Goal: Communication & Community: Answer question/provide support

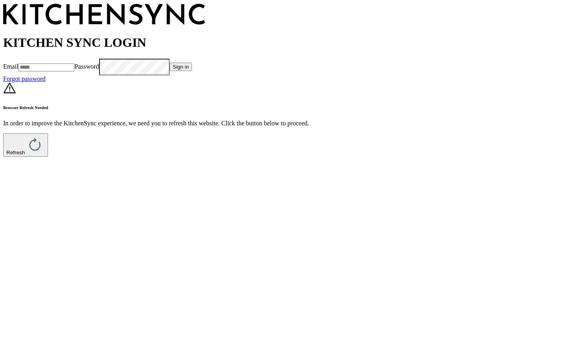
click at [48, 157] on button "Refresh" at bounding box center [25, 144] width 45 height 23
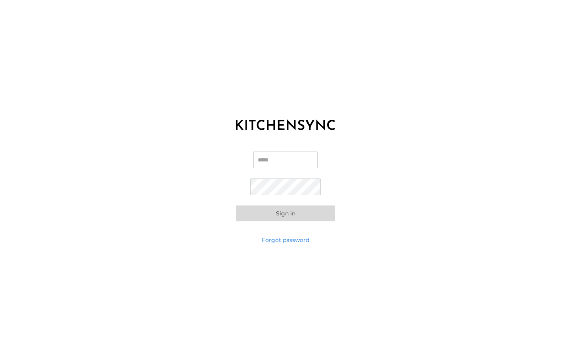
click at [277, 145] on div "Email Password Sign in" at bounding box center [285, 186] width 571 height 99
click at [276, 155] on input "Email" at bounding box center [285, 159] width 64 height 17
type input "**********"
click at [293, 207] on button "Sign in" at bounding box center [285, 213] width 99 height 16
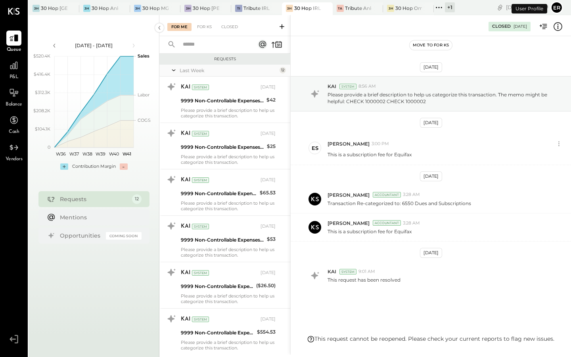
scroll to position [14, 0]
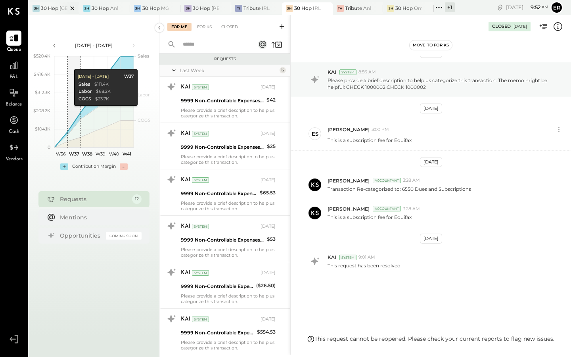
click at [45, 6] on div "30 Hop [GEOGRAPHIC_DATA]" at bounding box center [54, 8] width 27 height 7
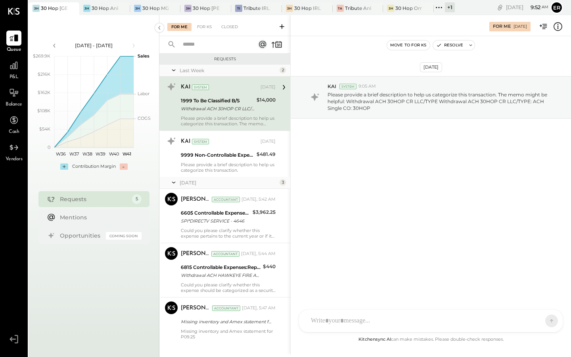
click at [214, 116] on div "Please provide a brief description to help us categorize this transaction. The …" at bounding box center [228, 120] width 95 height 11
click at [388, 324] on div at bounding box center [424, 320] width 234 height 17
click at [536, 323] on icon at bounding box center [537, 320] width 8 height 8
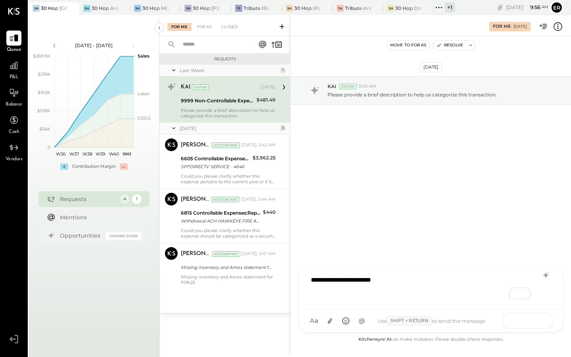
click at [531, 319] on button at bounding box center [536, 320] width 29 height 12
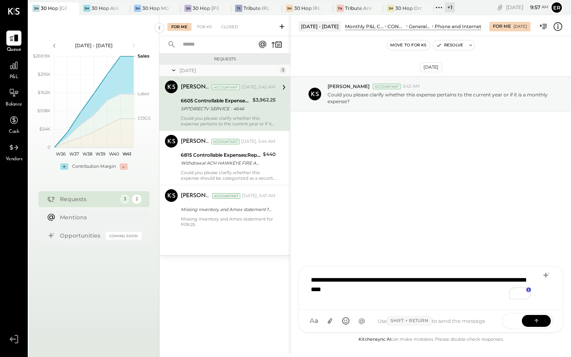
click at [308, 291] on div "**********" at bounding box center [431, 287] width 248 height 32
click at [425, 296] on div "**********" at bounding box center [431, 287] width 248 height 32
click at [535, 323] on icon at bounding box center [537, 320] width 8 height 8
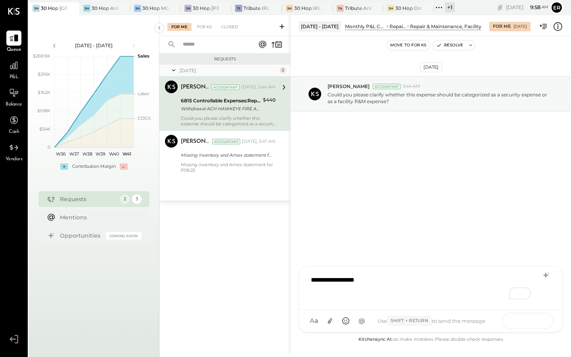
click at [537, 323] on icon at bounding box center [537, 320] width 8 height 8
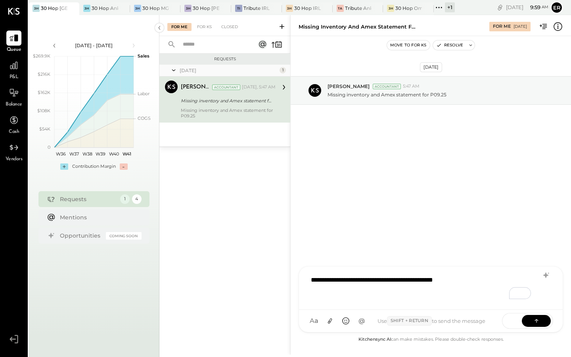
click at [476, 295] on div "**********" at bounding box center [431, 287] width 248 height 32
click at [534, 322] on icon at bounding box center [537, 320] width 8 height 8
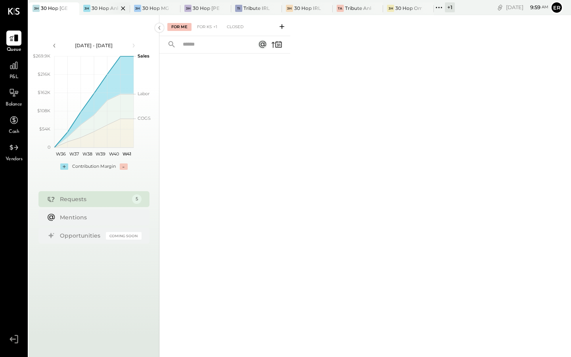
click at [102, 13] on div "3H 30 Hop Ankeny" at bounding box center [104, 8] width 51 height 13
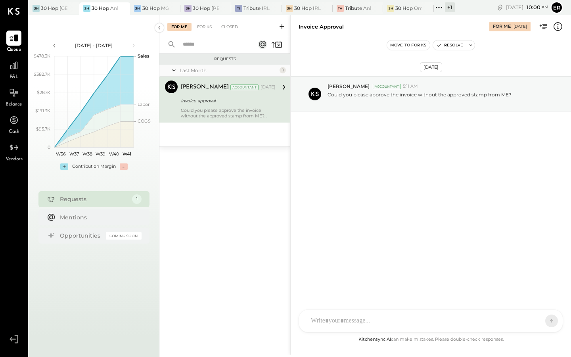
click at [331, 326] on div "AM Ali Mehdi MH Matthew Herran ES Erik Shewmaker TH Tom Hughes DS Dhwani Solank…" at bounding box center [431, 320] width 264 height 23
click at [450, 48] on button "Resolve" at bounding box center [449, 45] width 33 height 10
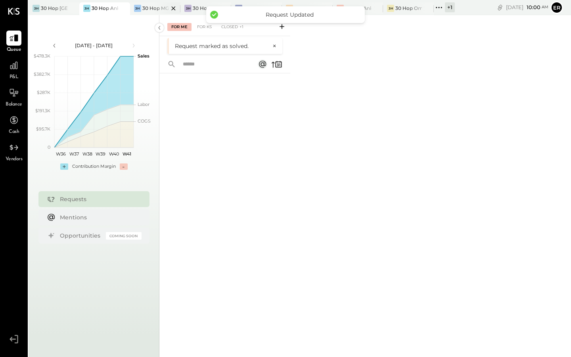
click at [144, 10] on div "30 Hop MGS" at bounding box center [155, 8] width 27 height 7
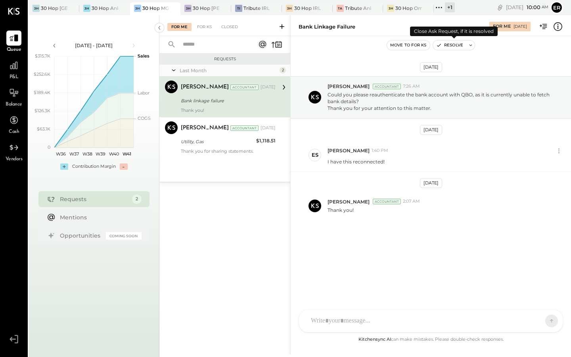
click at [448, 43] on button "Resolve" at bounding box center [449, 45] width 33 height 10
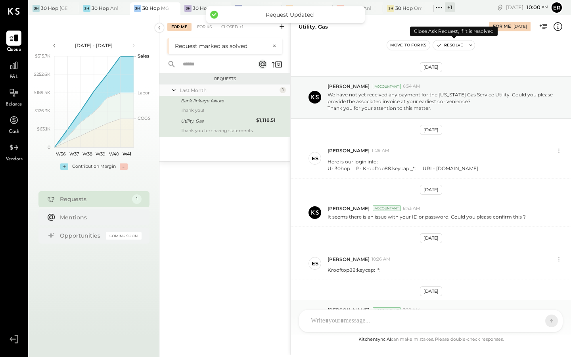
scroll to position [207, 0]
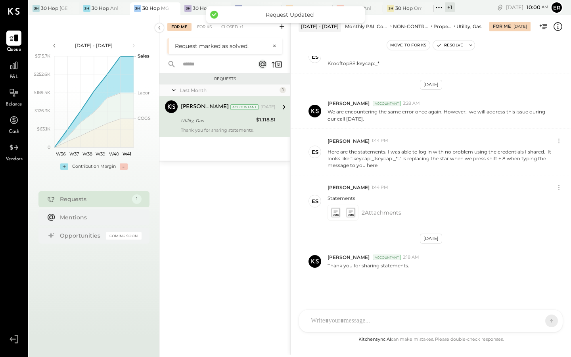
click at [242, 119] on div "Utility, Gas" at bounding box center [217, 121] width 73 height 8
click at [447, 44] on button "Resolve" at bounding box center [449, 45] width 33 height 10
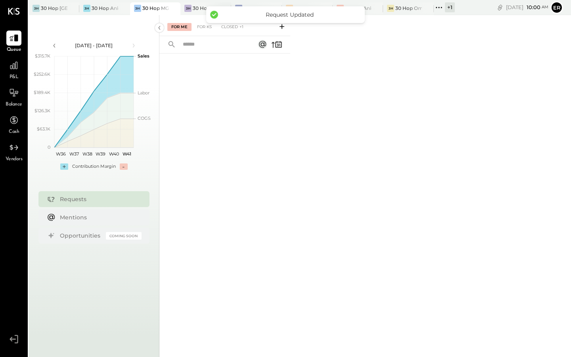
click at [195, 8] on div "30 Hop [PERSON_NAME] Summit" at bounding box center [206, 8] width 27 height 7
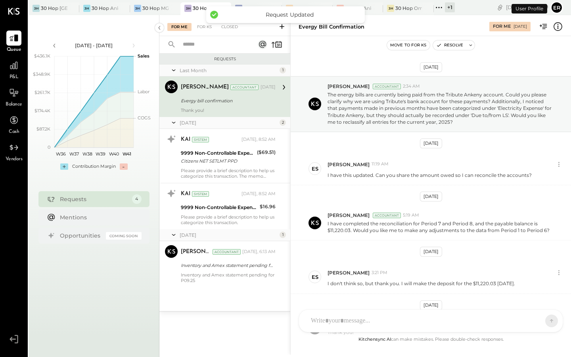
scroll to position [67, 0]
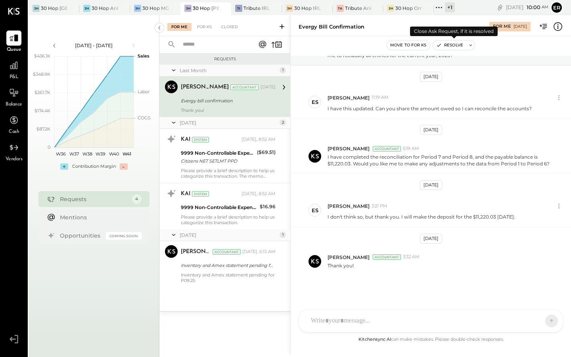
click at [451, 43] on button "Resolve" at bounding box center [449, 45] width 33 height 10
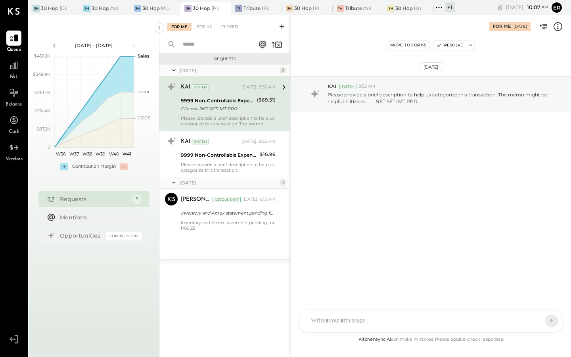
click at [396, 320] on div at bounding box center [424, 320] width 234 height 17
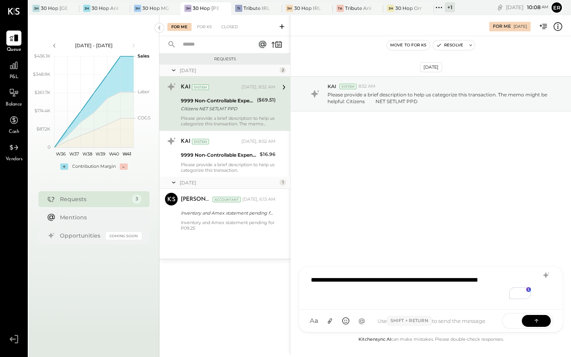
click at [536, 310] on div "A a @ Use Shift + Return to send the message SEND" at bounding box center [431, 321] width 264 height 22
drag, startPoint x: 540, startPoint y: 326, endPoint x: 540, endPoint y: 333, distance: 7.5
click at [540, 326] on button at bounding box center [536, 321] width 29 height 12
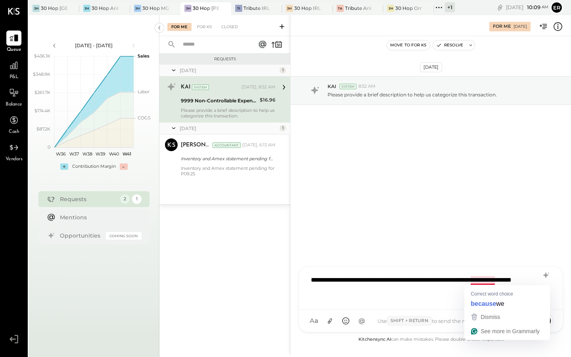
click at [483, 280] on div "**********" at bounding box center [431, 287] width 248 height 32
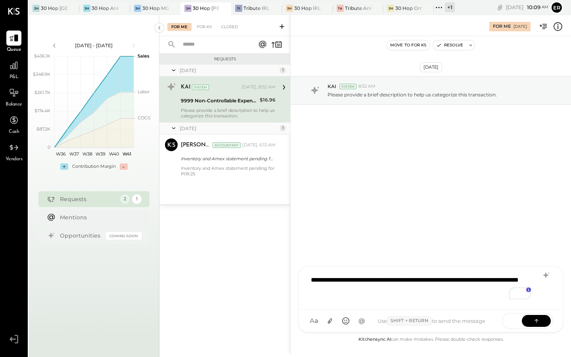
click at [454, 286] on div "**********" at bounding box center [431, 287] width 248 height 32
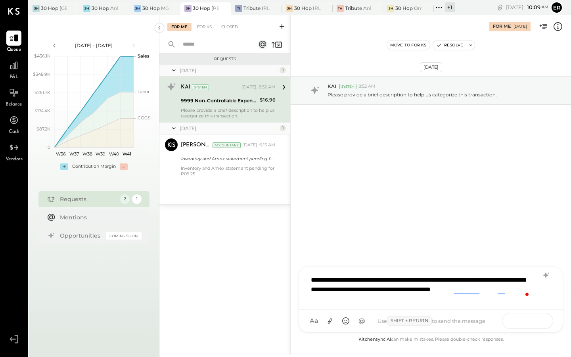
click at [531, 317] on button at bounding box center [536, 320] width 29 height 12
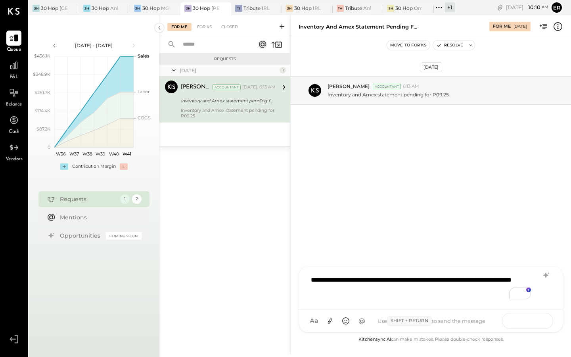
click at [525, 319] on button at bounding box center [536, 320] width 29 height 12
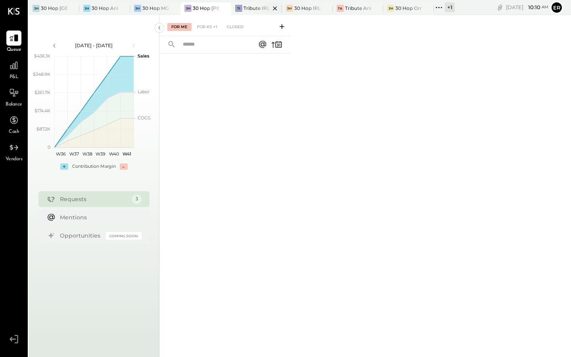
click at [251, 10] on div "Tribute IRL" at bounding box center [256, 8] width 26 height 7
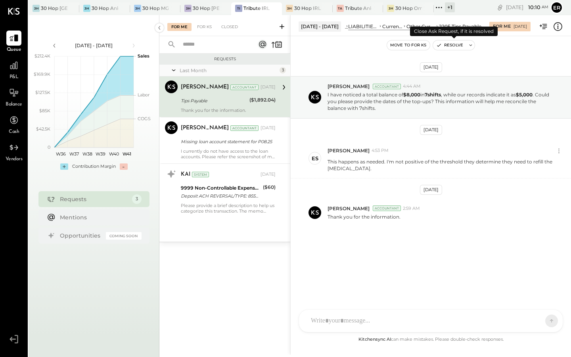
click at [442, 45] on button "Resolve" at bounding box center [449, 45] width 33 height 10
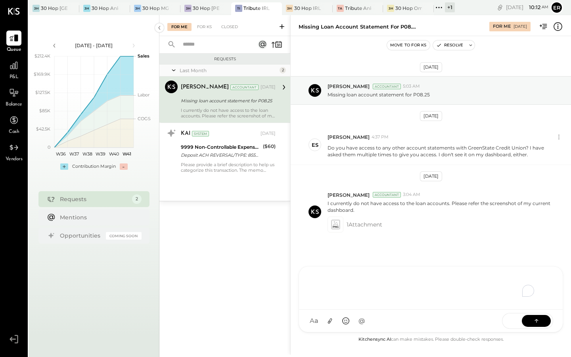
click at [395, 310] on div at bounding box center [431, 287] width 264 height 43
click at [330, 318] on icon at bounding box center [330, 321] width 8 height 8
click at [416, 252] on div "To enrich screen reader interactions, please activate Accessibility in Grammarl…" at bounding box center [431, 257] width 248 height 32
click at [531, 319] on button at bounding box center [536, 320] width 29 height 12
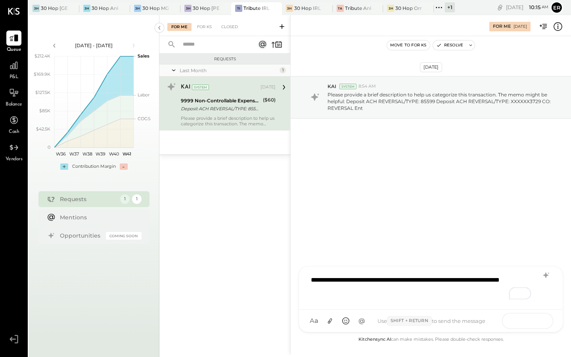
click at [531, 324] on button at bounding box center [536, 320] width 29 height 12
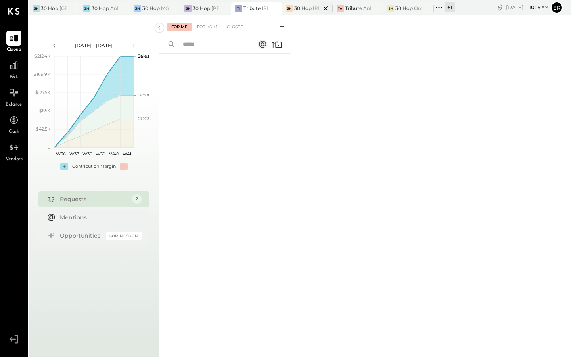
click at [299, 9] on div "30 Hop IRL" at bounding box center [307, 8] width 27 height 7
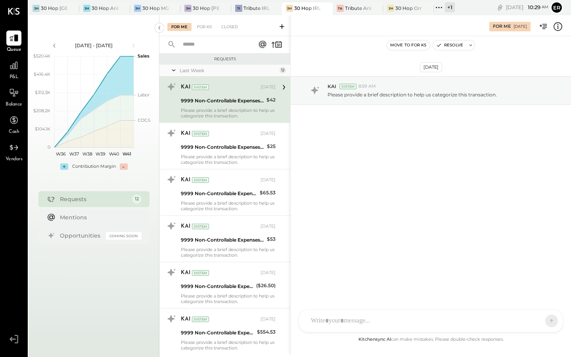
click at [343, 322] on div at bounding box center [424, 320] width 234 height 17
click at [537, 319] on icon at bounding box center [537, 320] width 8 height 8
click at [233, 105] on div "9999 Non-Controllable Expenses:Other Income and Expenses:To Be Classified P&L" at bounding box center [223, 101] width 84 height 10
click at [408, 303] on div "To enrich screen reader interactions, please activate Accessibility in Grammarl…" at bounding box center [432, 287] width 251 height 32
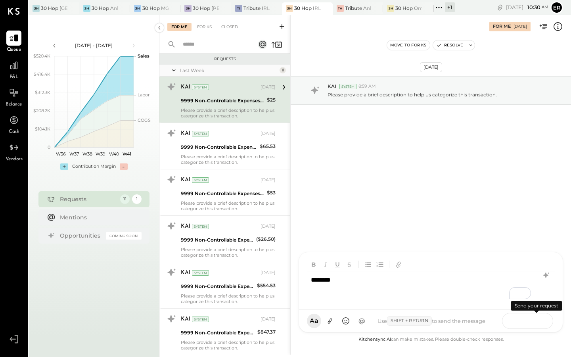
click at [539, 319] on icon at bounding box center [537, 320] width 8 height 8
click at [248, 117] on div "Please provide a brief description to help us categorize this transaction." at bounding box center [228, 112] width 95 height 11
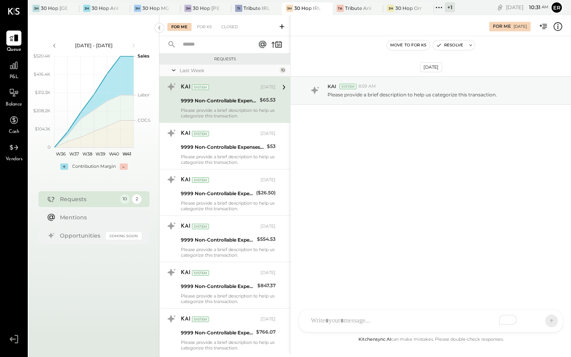
click at [332, 317] on div "To enrich screen reader interactions, please activate Accessibility in Grammarl…" at bounding box center [424, 320] width 234 height 17
click at [536, 322] on icon at bounding box center [537, 320] width 8 height 8
click at [536, 314] on div "SEND" at bounding box center [527, 321] width 51 height 16
click at [540, 322] on icon at bounding box center [537, 320] width 8 height 8
click at [539, 321] on icon at bounding box center [537, 320] width 8 height 8
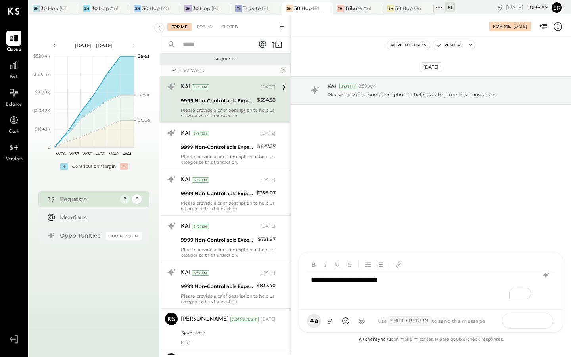
click at [540, 321] on icon at bounding box center [537, 320] width 8 height 8
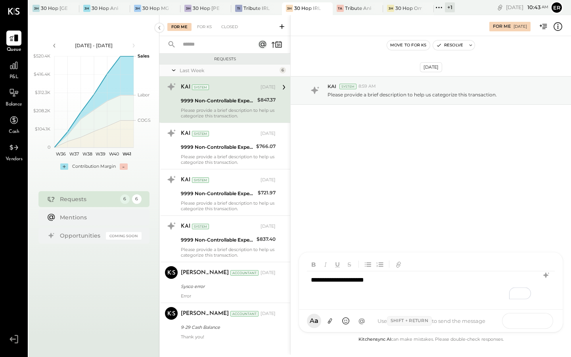
click at [540, 320] on button at bounding box center [536, 320] width 29 height 12
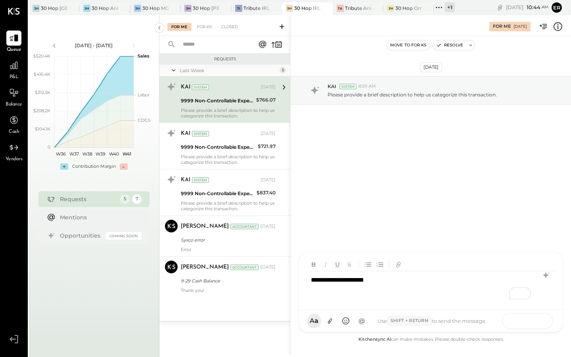
click at [536, 322] on icon at bounding box center [537, 320] width 8 height 8
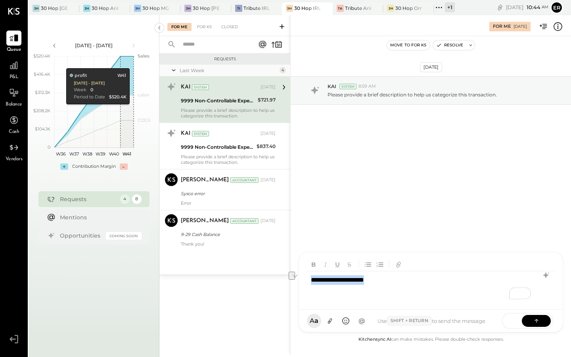
drag, startPoint x: 381, startPoint y: 281, endPoint x: 305, endPoint y: 282, distance: 75.7
click at [305, 282] on div "**********" at bounding box center [431, 280] width 264 height 57
copy div "**********"
click at [383, 293] on div "**********" at bounding box center [431, 287] width 248 height 32
click at [534, 318] on icon at bounding box center [537, 320] width 8 height 8
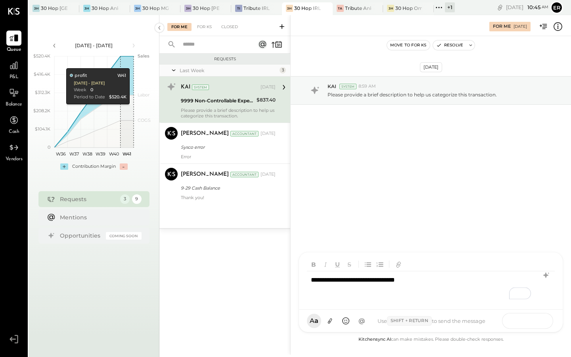
click at [533, 320] on icon at bounding box center [537, 320] width 8 height 8
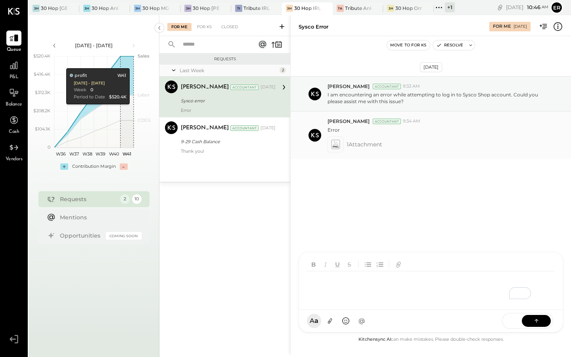
click at [340, 147] on div at bounding box center [335, 144] width 12 height 12
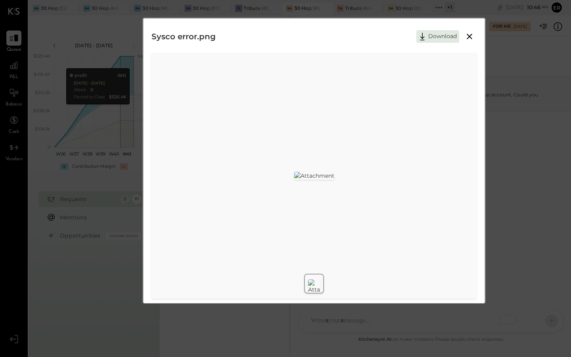
click at [465, 34] on icon at bounding box center [470, 37] width 10 height 10
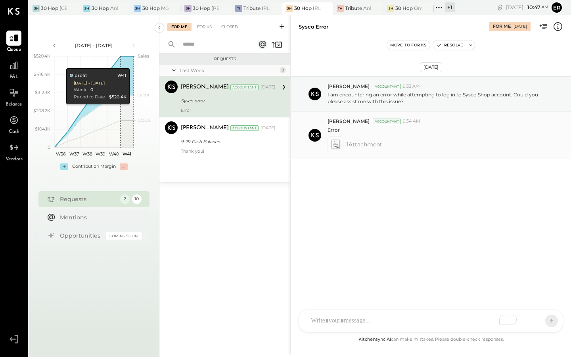
click at [337, 147] on icon at bounding box center [335, 144] width 8 height 9
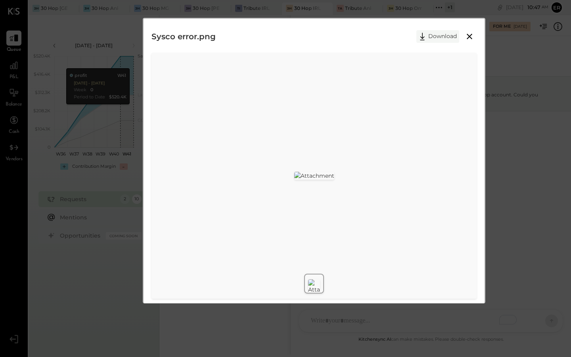
click at [439, 36] on button "Download" at bounding box center [437, 36] width 43 height 13
click at [467, 39] on icon at bounding box center [470, 37] width 6 height 6
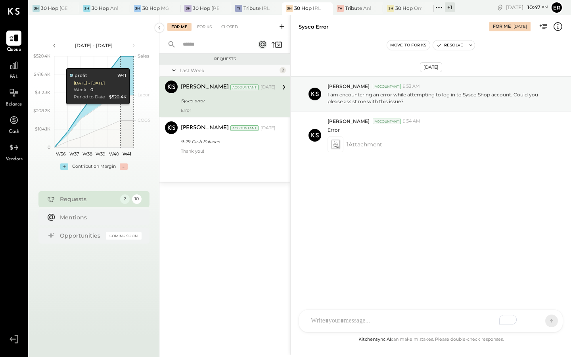
click at [360, 318] on div "To enrich screen reader interactions, please activate Accessibility in Grammarl…" at bounding box center [424, 320] width 234 height 17
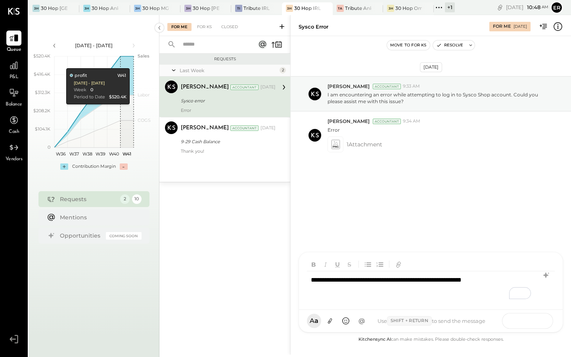
click at [540, 320] on icon at bounding box center [537, 320] width 8 height 8
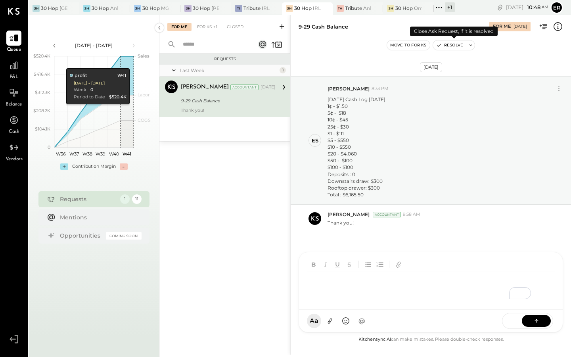
click at [452, 41] on button "Resolve" at bounding box center [449, 45] width 33 height 10
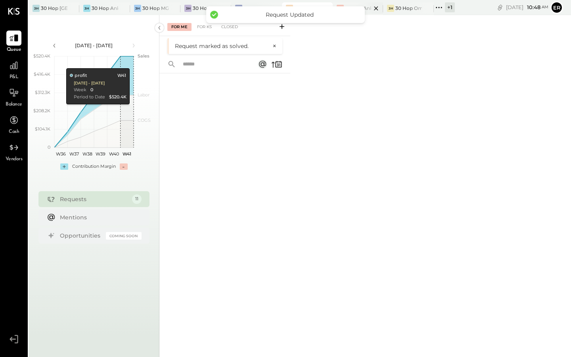
click at [358, 6] on div at bounding box center [369, 7] width 28 height 11
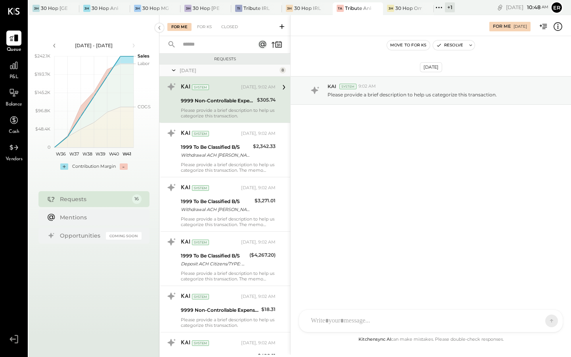
click at [234, 107] on div "KAI System Yesterday, 9:02 AM 9999 Non-Controllable Expenses:Other Income and E…" at bounding box center [228, 99] width 95 height 38
click at [361, 303] on div "To enrich screen reader interactions, please activate Accessibility in Grammarl…" at bounding box center [431, 287] width 248 height 32
click at [538, 314] on div "SEND" at bounding box center [527, 321] width 51 height 16
click at [531, 321] on button at bounding box center [536, 320] width 29 height 12
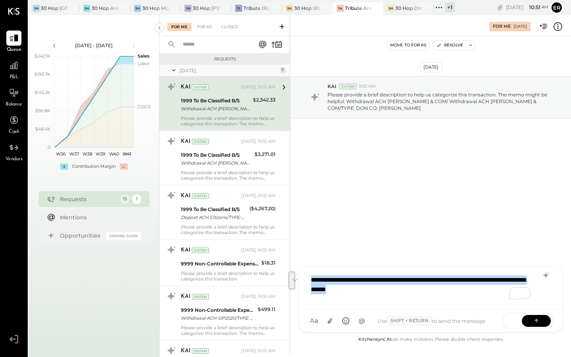
drag, startPoint x: 423, startPoint y: 288, endPoint x: 310, endPoint y: 279, distance: 113.4
click at [310, 279] on div "**********" at bounding box center [431, 287] width 248 height 32
copy div "**********"
click at [466, 301] on div "**********" at bounding box center [431, 287] width 248 height 32
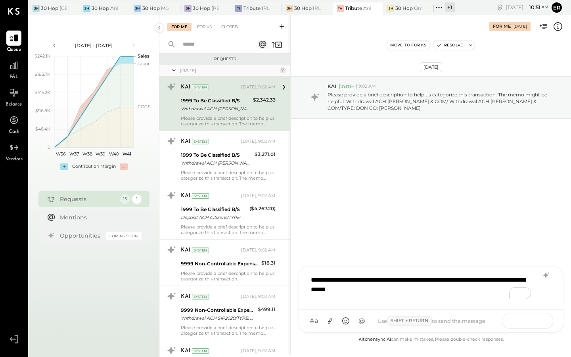
click at [530, 318] on button at bounding box center [536, 320] width 29 height 12
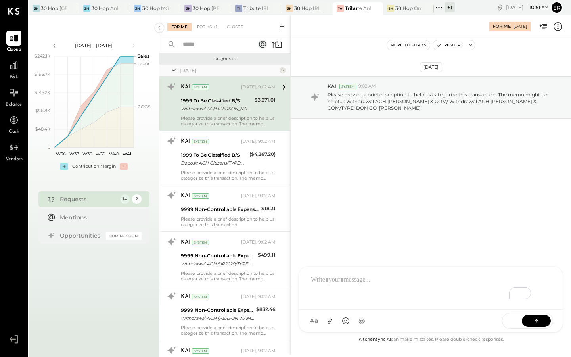
click at [218, 126] on div "Please provide a brief description to help us categorize this transaction. The …" at bounding box center [228, 120] width 95 height 11
click at [339, 320] on div "AM [PERSON_NAME] DB [PERSON_NAME] SF [PERSON_NAME] ES [PERSON_NAME] TH [PERSON_…" at bounding box center [431, 299] width 264 height 66
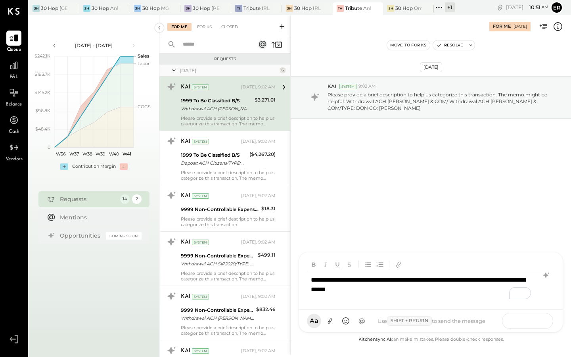
click at [537, 320] on icon at bounding box center [537, 320] width 8 height 8
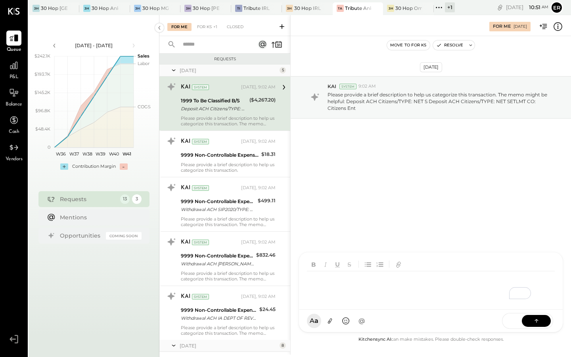
click at [234, 118] on div "Please provide a brief description to help us categorize this transaction. The …" at bounding box center [228, 120] width 95 height 11
click at [344, 324] on div "AM [PERSON_NAME] DB [PERSON_NAME] SF [PERSON_NAME] ES [PERSON_NAME] TH [PERSON_…" at bounding box center [431, 320] width 264 height 23
click at [527, 324] on button at bounding box center [536, 320] width 29 height 12
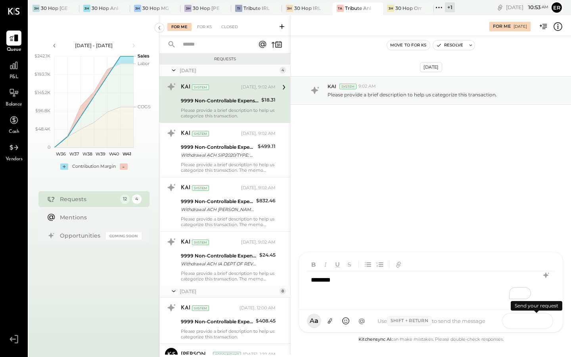
click at [536, 320] on icon at bounding box center [537, 320] width 8 height 8
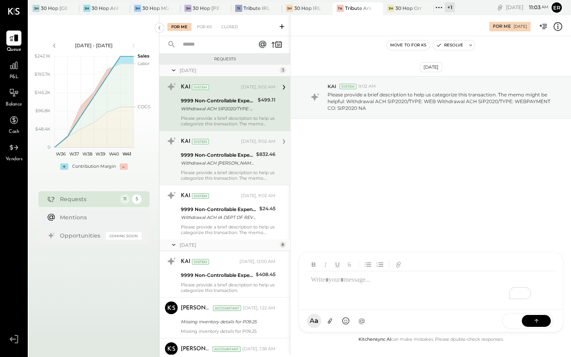
click at [222, 155] on div "9999 Non-Controllable Expenses:Other Income and Expenses:To Be Classified P&L" at bounding box center [217, 155] width 73 height 8
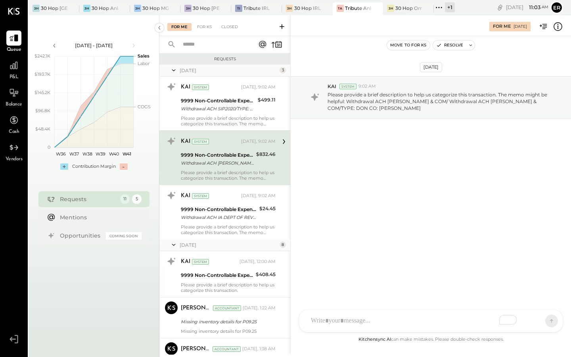
click at [345, 322] on div "AM [PERSON_NAME] DB [PERSON_NAME] SF [PERSON_NAME] ES [PERSON_NAME] TH [PERSON_…" at bounding box center [431, 320] width 264 height 23
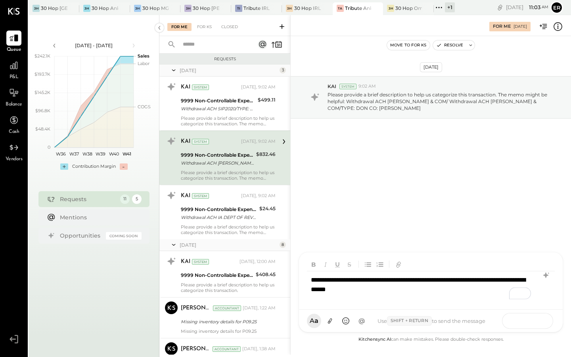
click at [531, 320] on button at bounding box center [536, 320] width 29 height 12
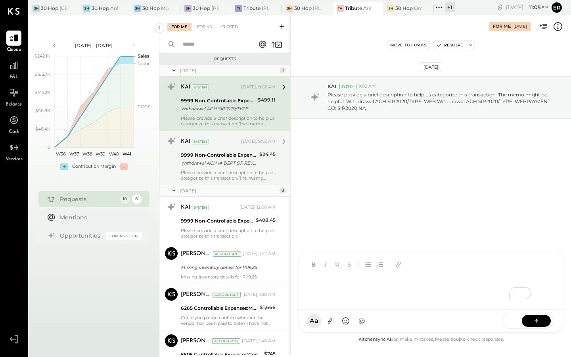
click at [228, 159] on div "Withdrawal ACH IA DEPT OF REV/[PERSON_NAME] ACH IA DEPT OF REV/TYPE: IA REV PAY…" at bounding box center [219, 163] width 76 height 8
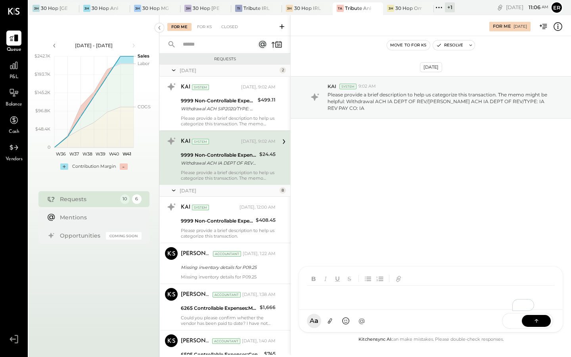
click at [347, 321] on div "AM [PERSON_NAME] DB [PERSON_NAME] SF [PERSON_NAME] ES [PERSON_NAME] TH [PERSON_…" at bounding box center [431, 299] width 264 height 66
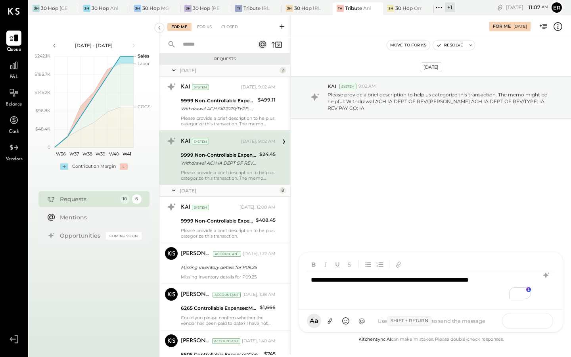
click at [538, 317] on icon at bounding box center [537, 320] width 8 height 8
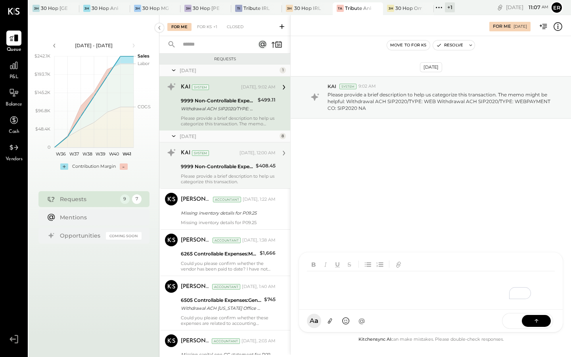
click at [220, 167] on div "9999 Non-Controllable Expenses:Other Income and Expenses:To Be Classified P&L" at bounding box center [217, 167] width 73 height 8
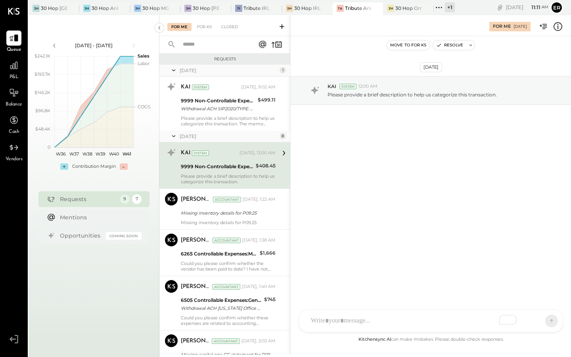
click at [360, 319] on div "To enrich screen reader interactions, please activate Accessibility in Grammarl…" at bounding box center [424, 320] width 234 height 17
click at [530, 313] on div "SEND" at bounding box center [527, 321] width 51 height 16
click at [534, 318] on icon at bounding box center [537, 320] width 8 height 8
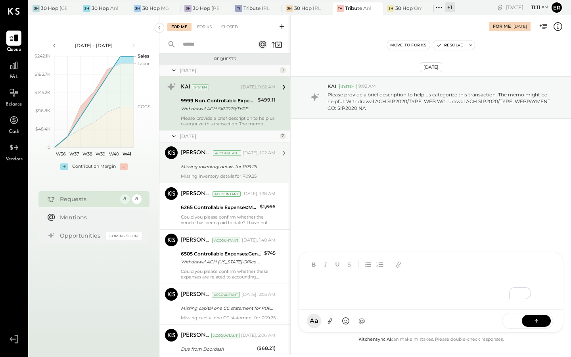
click at [244, 164] on div "Missing inventory details for P09.25" at bounding box center [227, 167] width 92 height 8
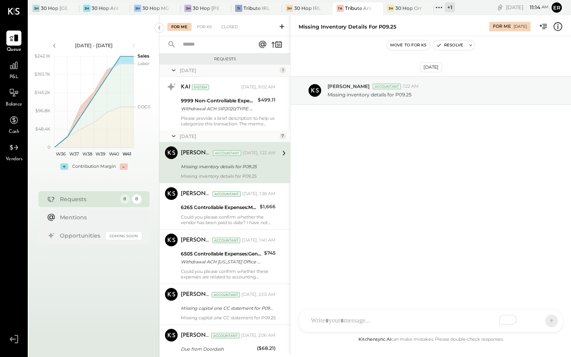
click at [333, 320] on div at bounding box center [431, 321] width 264 height 22
click at [545, 324] on button at bounding box center [536, 320] width 29 height 12
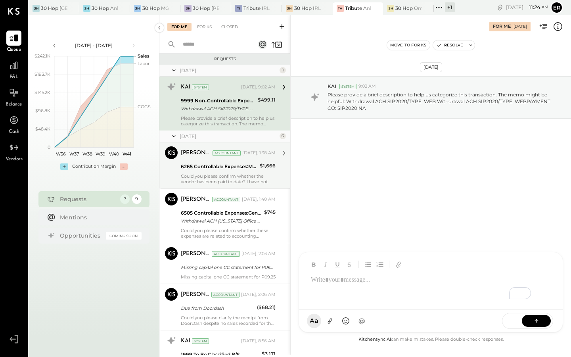
click at [213, 174] on div "Could you please confirm whether the vendor has been paid to date? I have not s…" at bounding box center [228, 178] width 95 height 11
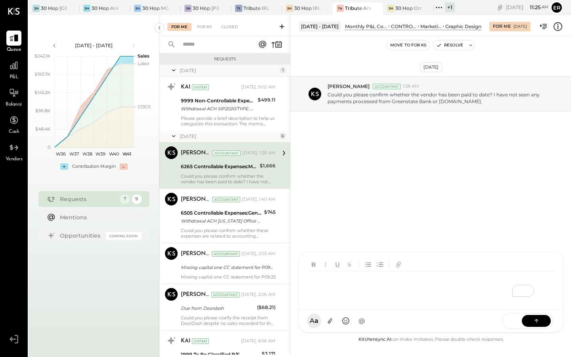
click at [392, 310] on div at bounding box center [431, 280] width 264 height 57
click at [534, 327] on div "SEND" at bounding box center [527, 321] width 51 height 16
click at [534, 320] on icon at bounding box center [537, 320] width 8 height 8
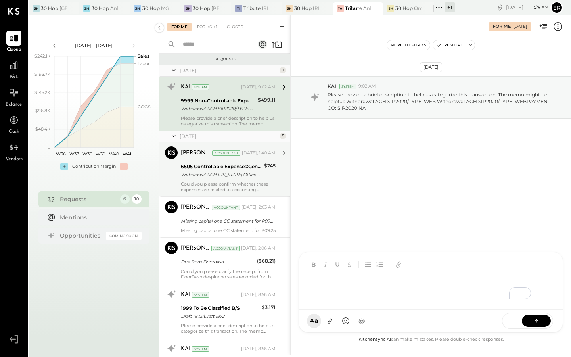
click at [247, 182] on div "Could you please confirm whether these expenses are related to accounting servi…" at bounding box center [228, 186] width 95 height 11
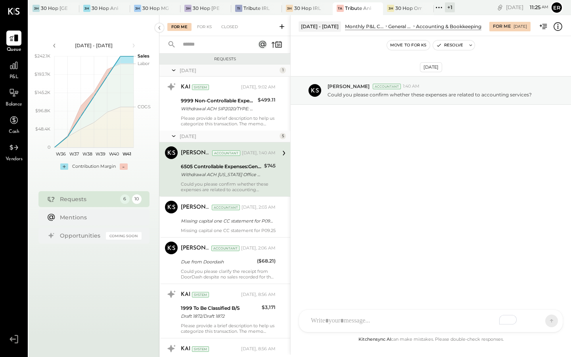
click at [359, 323] on div "AM [PERSON_NAME] DB [PERSON_NAME] SF [PERSON_NAME] ES [PERSON_NAME] TH [PERSON_…" at bounding box center [431, 320] width 264 height 23
click at [535, 316] on button at bounding box center [536, 320] width 29 height 12
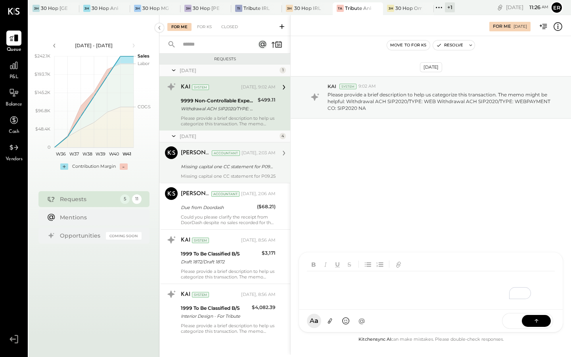
click at [245, 175] on div "Missing capital one CC statement for P09.25" at bounding box center [228, 176] width 95 height 6
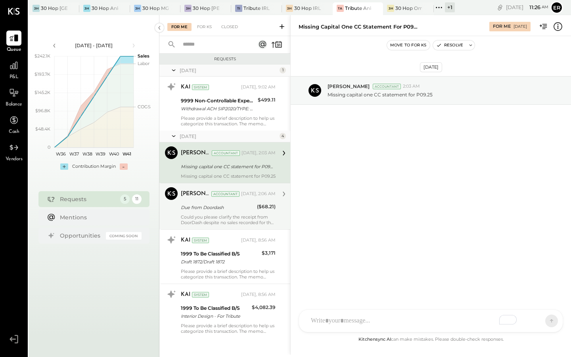
click at [213, 221] on div "Could you please clarify the receipt from DoorDash despite no sales recorded fo…" at bounding box center [228, 219] width 95 height 11
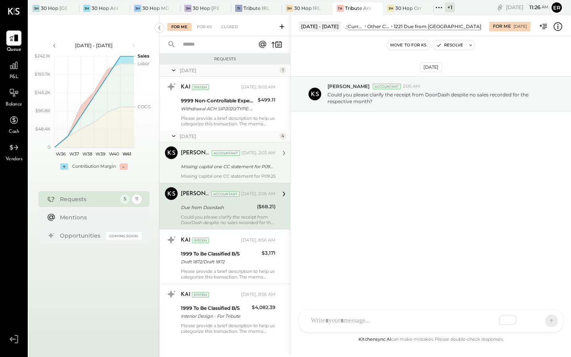
click at [223, 169] on div "Missing capital one CC statement for P09.25" at bounding box center [227, 167] width 92 height 8
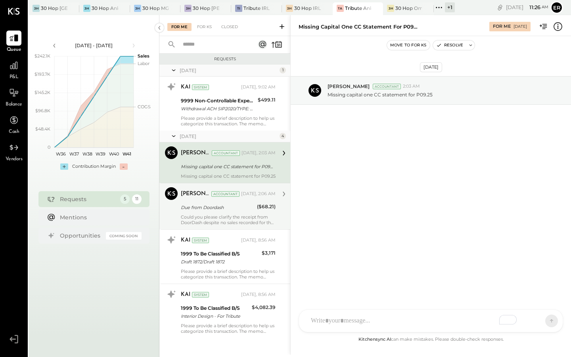
click at [348, 321] on div "AM [PERSON_NAME] DB [PERSON_NAME] SF [PERSON_NAME] ES [PERSON_NAME] TH [PERSON_…" at bounding box center [431, 320] width 264 height 23
click at [533, 320] on icon at bounding box center [537, 320] width 8 height 8
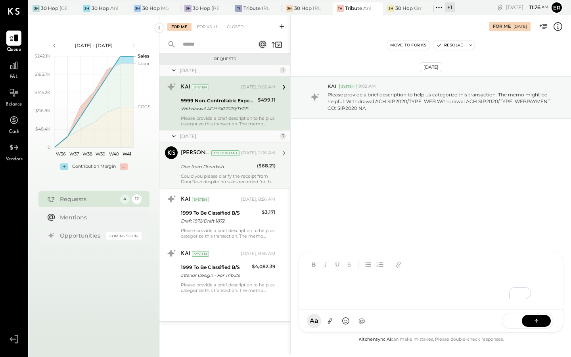
click at [236, 175] on div "Could you please clarify the receipt from DoorDash despite no sales recorded fo…" at bounding box center [228, 178] width 95 height 11
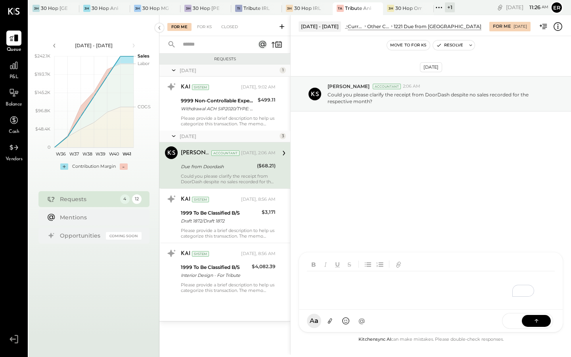
click at [382, 324] on div "AM [PERSON_NAME] DB [PERSON_NAME] SF [PERSON_NAME] ES [PERSON_NAME] TH [PERSON_…" at bounding box center [431, 292] width 264 height 80
click at [528, 323] on button at bounding box center [536, 320] width 29 height 12
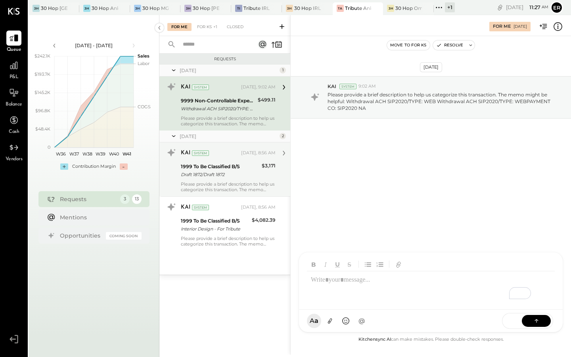
click at [222, 176] on div "Draft 1872/Draft 1872" at bounding box center [220, 174] width 79 height 8
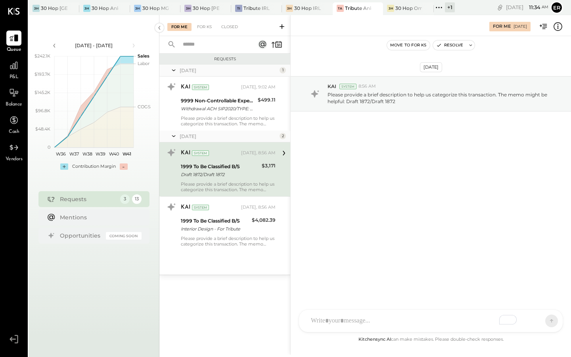
click at [335, 318] on div "To enrich screen reader interactions, please activate Accessibility in Grammarl…" at bounding box center [424, 320] width 234 height 17
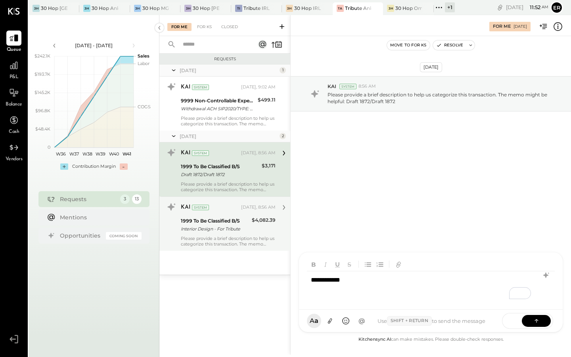
click at [217, 230] on div "Interior Design - For Tribute" at bounding box center [215, 229] width 69 height 8
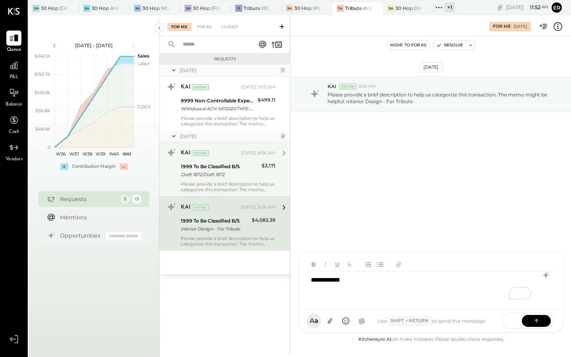
click at [236, 176] on div "Draft 1872/Draft 1872" at bounding box center [220, 174] width 79 height 8
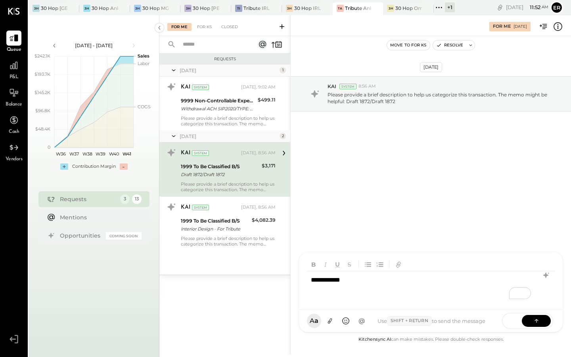
click at [385, 289] on div "**********" at bounding box center [431, 287] width 248 height 32
drag, startPoint x: 422, startPoint y: 287, endPoint x: 309, endPoint y: 282, distance: 112.7
click at [309, 282] on div "**********" at bounding box center [431, 287] width 248 height 32
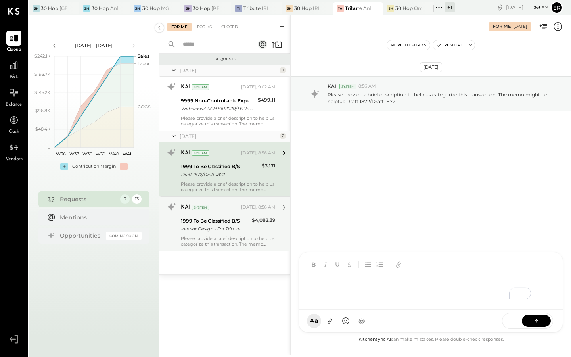
click at [226, 235] on div "KAI System [DATE], 8:56 AM 1999 To Be Classified B/S Interior Design - For Trib…" at bounding box center [228, 224] width 95 height 46
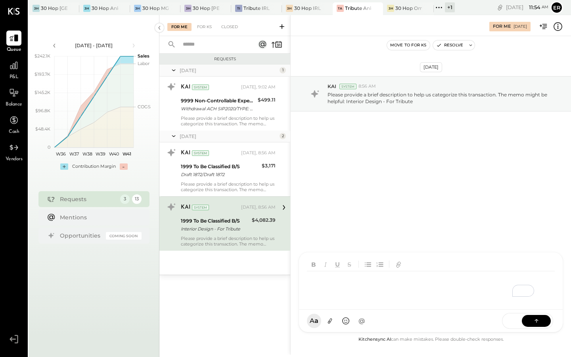
click at [347, 310] on div at bounding box center [431, 280] width 264 height 57
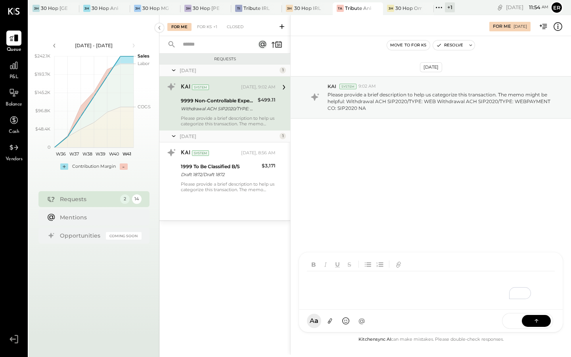
click at [207, 33] on div "For Me For KS +1 Closed" at bounding box center [224, 25] width 131 height 21
click at [205, 25] on div "For KS +1" at bounding box center [207, 27] width 28 height 8
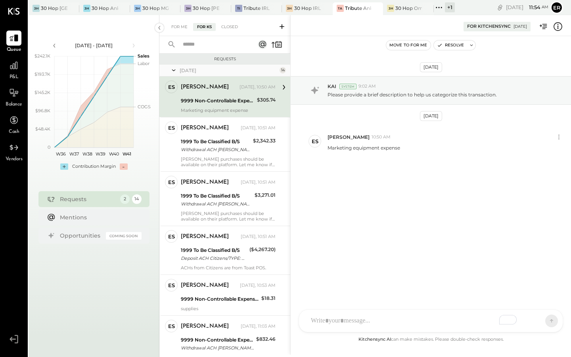
click at [220, 107] on div "Marketing equipment expense" at bounding box center [228, 110] width 95 height 6
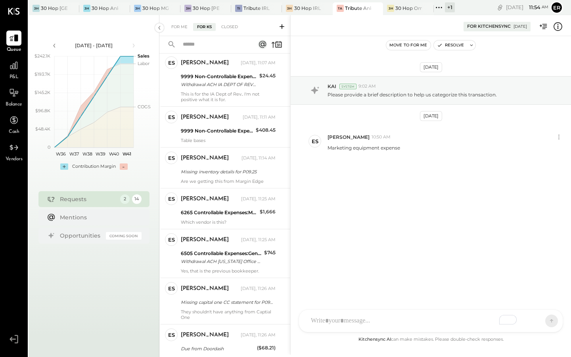
scroll to position [399, 0]
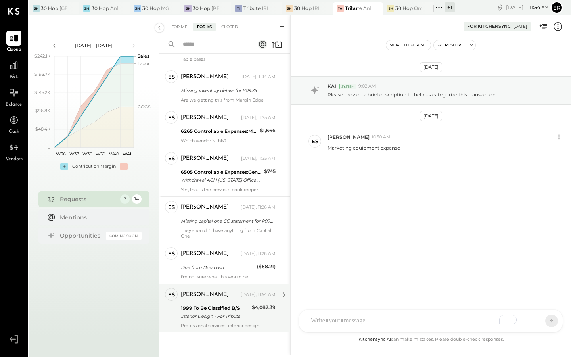
click at [216, 314] on div "Interior Design - For Tribute" at bounding box center [215, 316] width 69 height 8
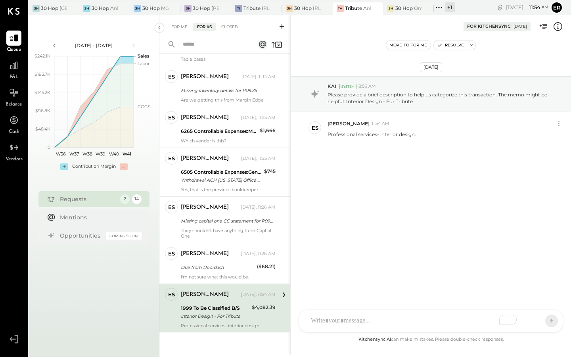
click at [354, 319] on div "AM [PERSON_NAME] DB [PERSON_NAME] SF [PERSON_NAME] ES [PERSON_NAME] TH [PERSON_…" at bounding box center [431, 320] width 264 height 23
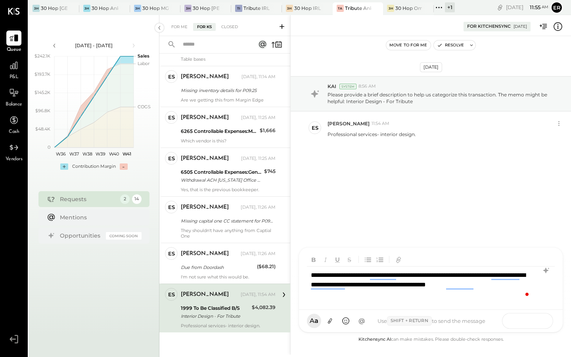
click at [538, 320] on icon at bounding box center [537, 320] width 8 height 8
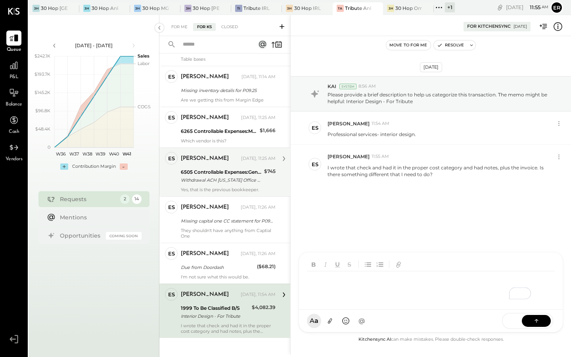
scroll to position [404, 0]
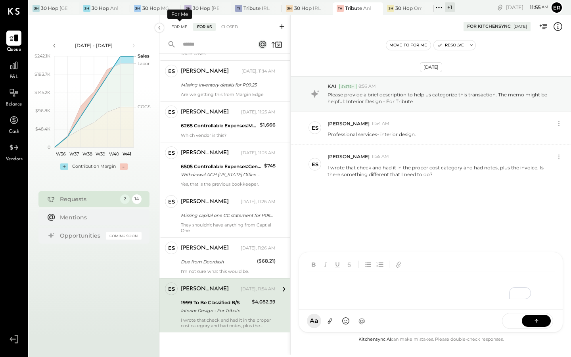
click at [178, 29] on div "For Me" at bounding box center [179, 27] width 24 height 8
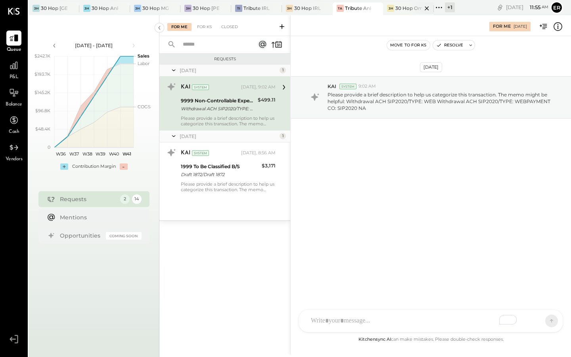
click at [399, 10] on div "30 Hop Omaha" at bounding box center [408, 8] width 27 height 7
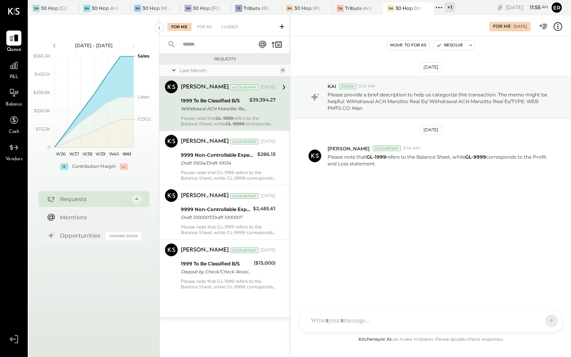
click at [224, 112] on div "1999 To Be Classified B/S Withdrawal ACH Manzitto Real Es/ Withdrawal ACH Manzi…" at bounding box center [214, 104] width 66 height 17
click at [365, 322] on div at bounding box center [424, 320] width 234 height 17
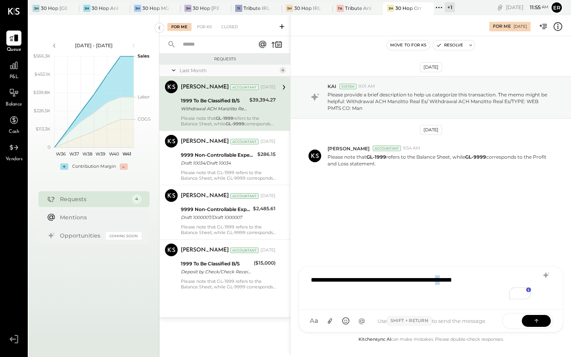
drag, startPoint x: 477, startPoint y: 282, endPoint x: 469, endPoint y: 282, distance: 7.9
click at [469, 282] on div "**********" at bounding box center [431, 287] width 248 height 32
click at [499, 276] on div "**********" at bounding box center [431, 287] width 248 height 32
click at [533, 316] on button at bounding box center [536, 320] width 29 height 12
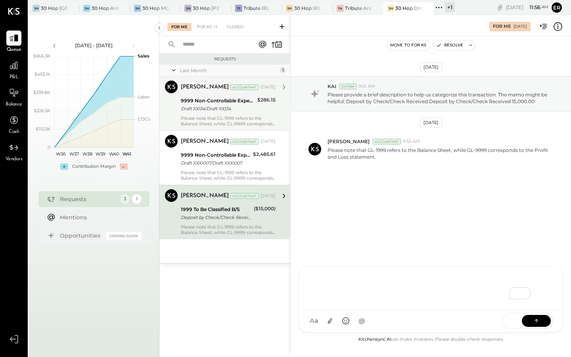
click at [219, 100] on div "9999 Non-Controllable Expenses:Other Income and Expenses:To Be Classified P&L" at bounding box center [218, 101] width 74 height 8
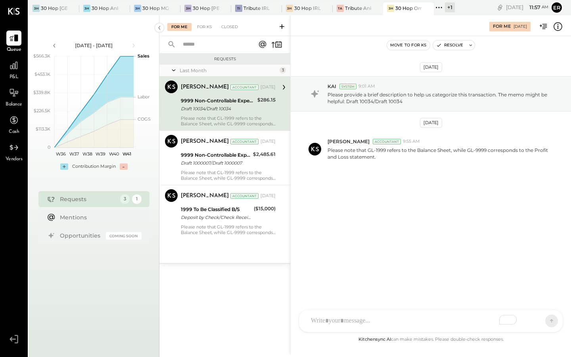
click at [358, 316] on div "To enrich screen reader interactions, please activate Accessibility in Grammarl…" at bounding box center [424, 320] width 234 height 17
click at [533, 320] on icon at bounding box center [537, 320] width 8 height 8
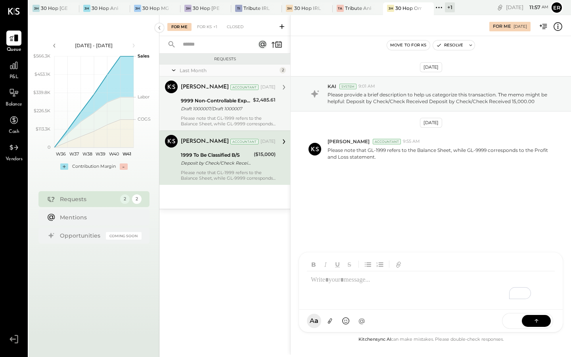
click at [240, 107] on div "Draft 1000007/Draft 1000007" at bounding box center [216, 109] width 70 height 8
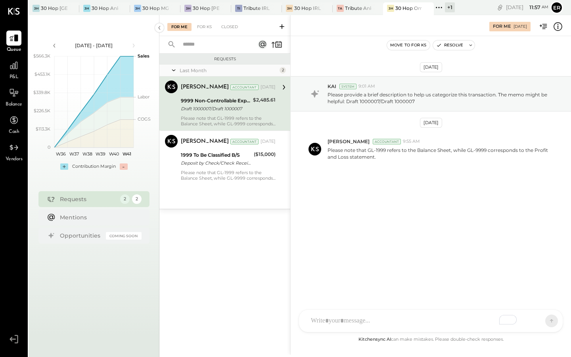
click at [363, 333] on div "[DATE] KAI System 9:01 AM Please provide a brief description to help us categor…" at bounding box center [431, 185] width 280 height 299
click at [370, 326] on div "AM [PERSON_NAME] [PERSON_NAME] DB [PERSON_NAME] ES [PERSON_NAME] BF [PERSON_NAM…" at bounding box center [431, 320] width 264 height 23
click at [533, 318] on icon at bounding box center [537, 320] width 8 height 8
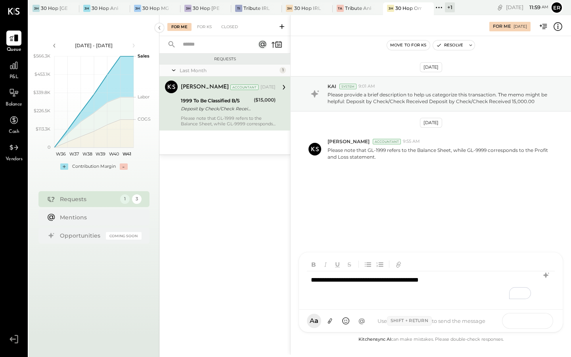
click at [543, 318] on button at bounding box center [536, 320] width 29 height 12
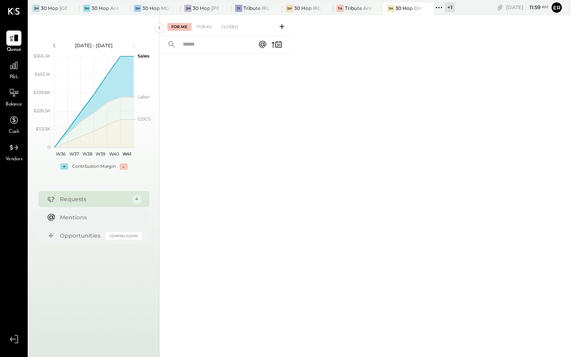
click at [452, 7] on div "+ 1" at bounding box center [450, 7] width 10 height 10
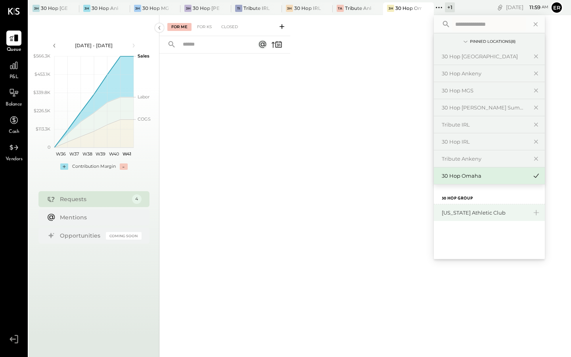
click at [480, 213] on div "[US_STATE] Athletic Club" at bounding box center [485, 213] width 86 height 8
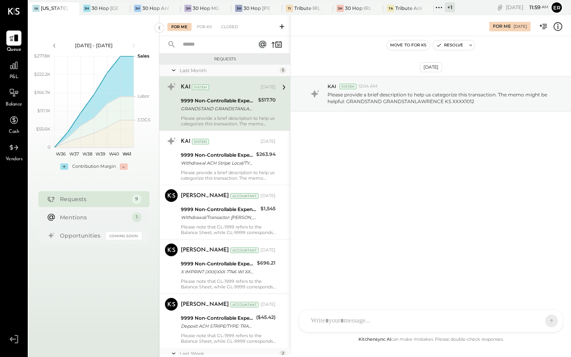
click at [366, 321] on div at bounding box center [424, 320] width 234 height 17
click at [535, 321] on icon at bounding box center [537, 320] width 8 height 8
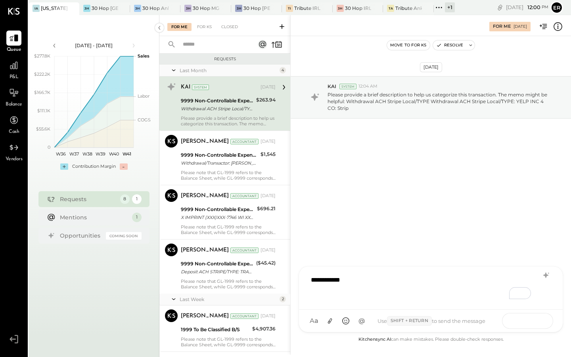
click at [540, 320] on button at bounding box center [536, 320] width 29 height 12
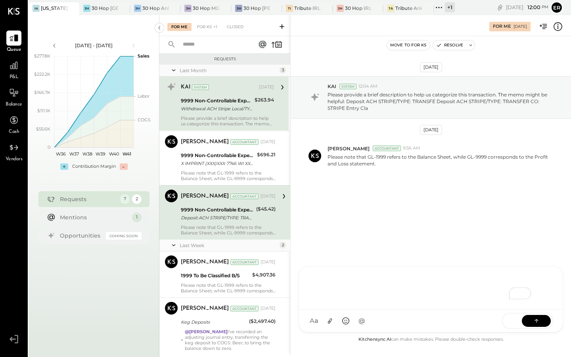
scroll to position [8, 0]
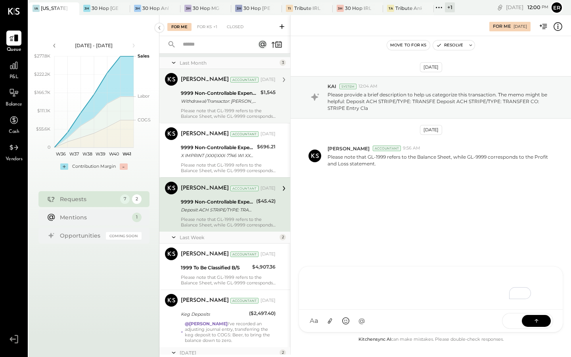
click at [209, 94] on div "9999 Non-Controllable Expenses:Other Income and Expenses:To Be Classified P&L" at bounding box center [219, 93] width 77 height 8
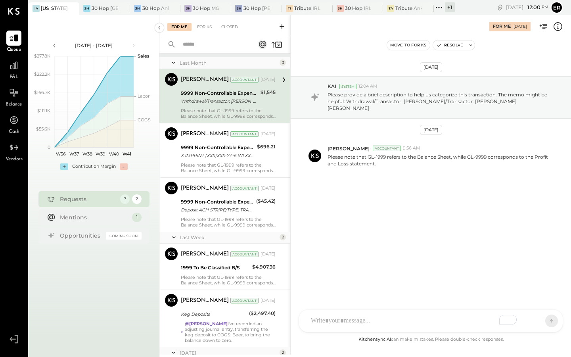
click at [381, 318] on div "To enrich screen reader interactions, please activate Accessibility in Grammarl…" at bounding box center [424, 320] width 234 height 17
click at [534, 321] on icon at bounding box center [537, 320] width 8 height 8
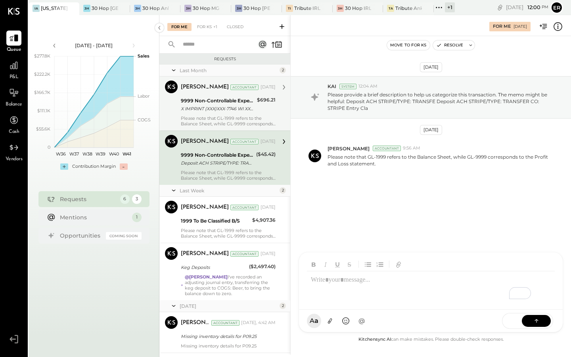
click at [213, 115] on div "Please note that GL-1999 refers to the Balance Sheet, while GL-9999 corresponds…" at bounding box center [228, 120] width 95 height 11
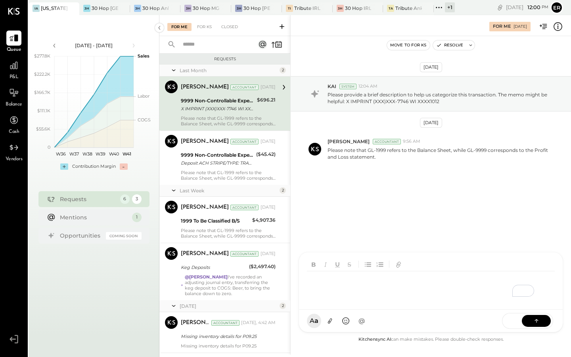
click at [364, 303] on div "To enrich screen reader interactions, please activate Accessibility in Grammarl…" at bounding box center [432, 287] width 251 height 32
click at [537, 319] on icon at bounding box center [537, 320] width 8 height 8
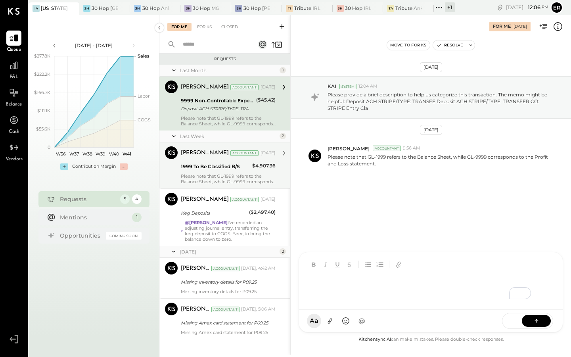
click at [212, 172] on div "[PERSON_NAME] Accountant [DATE] 1999 To Be Classified B/S $4,907.36 Please note…" at bounding box center [228, 165] width 95 height 38
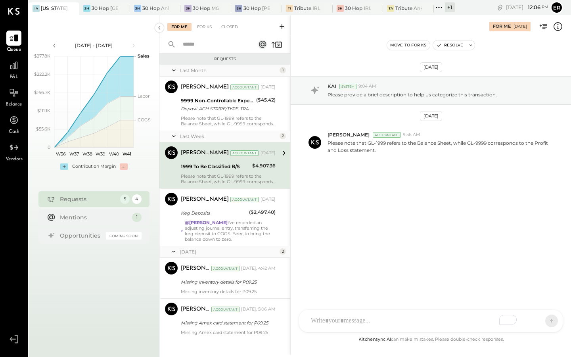
click at [347, 322] on div "To enrich screen reader interactions, please activate Accessibility in Grammarl…" at bounding box center [424, 320] width 234 height 17
click at [536, 318] on icon at bounding box center [537, 320] width 8 height 8
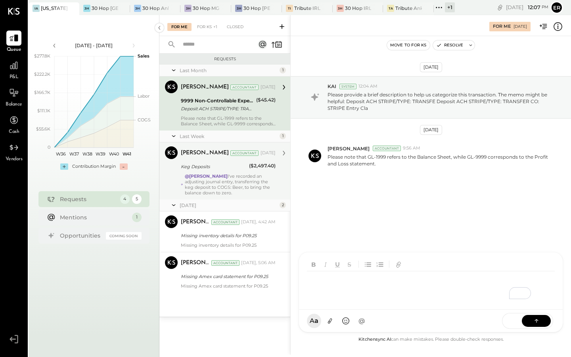
click at [251, 175] on div "@[PERSON_NAME] I've recorded an adjusting journal entry, transferring the keg d…" at bounding box center [230, 184] width 91 height 22
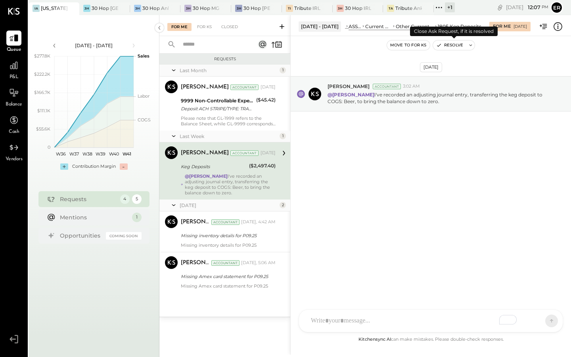
click at [452, 46] on button "Resolve" at bounding box center [449, 45] width 33 height 10
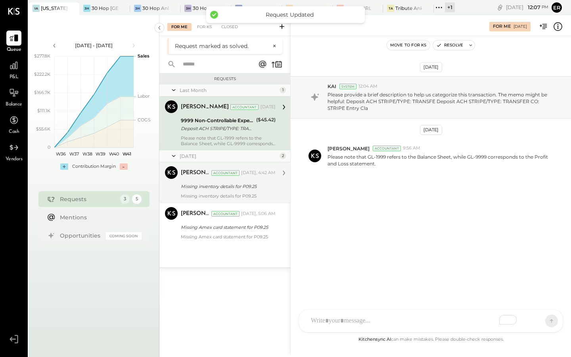
click at [243, 192] on div "[PERSON_NAME] Accountant [DATE], 4:42 AM Missing inventory details for P09.25 M…" at bounding box center [228, 182] width 95 height 33
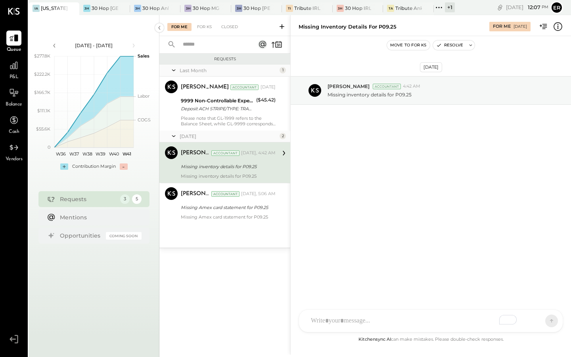
click at [333, 318] on div "To enrich screen reader interactions, please activate Accessibility in Grammarl…" at bounding box center [424, 320] width 234 height 17
click at [536, 320] on icon at bounding box center [536, 320] width 0 height 3
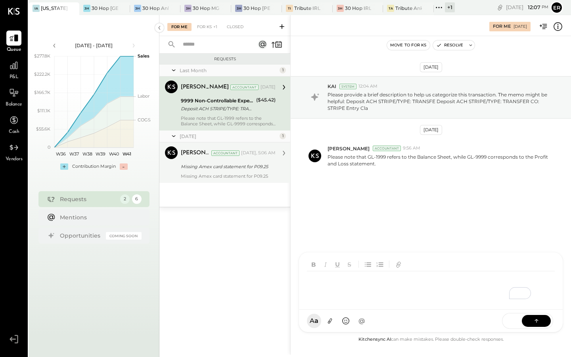
click at [251, 168] on div "Missing Amex card statement for P09.25" at bounding box center [227, 167] width 92 height 8
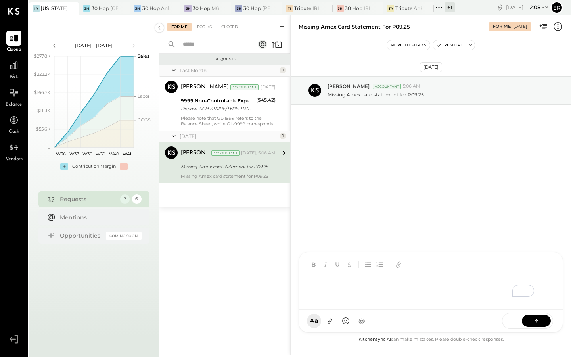
click at [343, 310] on div at bounding box center [431, 280] width 264 height 57
click at [541, 319] on button at bounding box center [536, 320] width 29 height 12
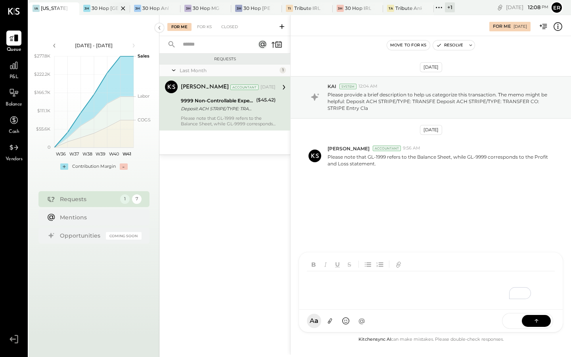
click at [107, 5] on div at bounding box center [116, 7] width 28 height 11
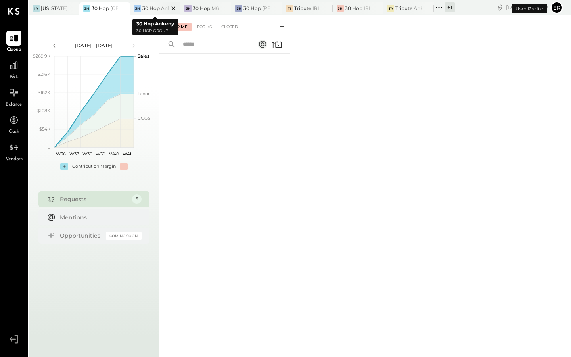
click at [150, 9] on div "30 Hop Ankeny" at bounding box center [155, 8] width 27 height 7
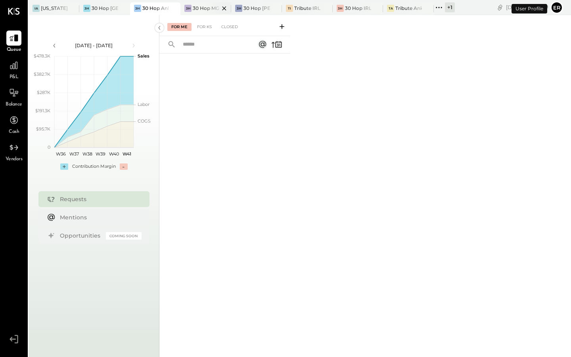
click at [201, 10] on div "30 Hop MGS" at bounding box center [206, 8] width 27 height 7
click at [254, 10] on div at bounding box center [268, 7] width 28 height 11
click at [302, 10] on div "Tribute IRL" at bounding box center [307, 8] width 26 height 7
click at [350, 10] on div "30 Hop IRL" at bounding box center [358, 8] width 27 height 7
click at [404, 12] on div "TA Tribute Ankeny" at bounding box center [408, 8] width 51 height 13
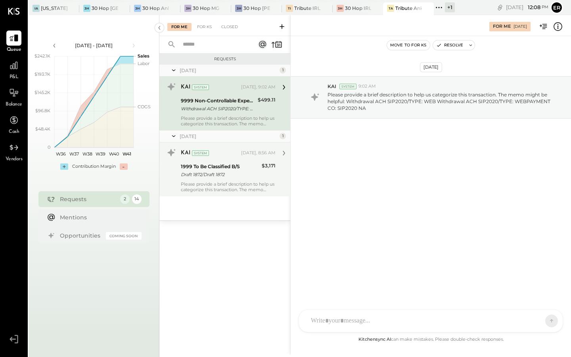
click at [247, 188] on div "Please provide a brief description to help us categorize this transaction. The …" at bounding box center [228, 186] width 95 height 11
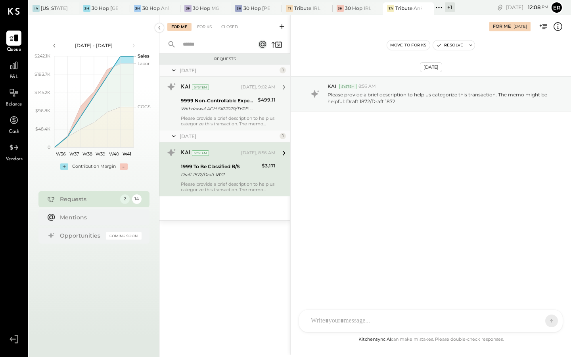
click at [229, 110] on div "Withdrawal ACH SIP2020/TYPE: WEB Withdrawal ACH SIP2020/TYPE: WEBPAYMENT CO: SI…" at bounding box center [218, 109] width 75 height 8
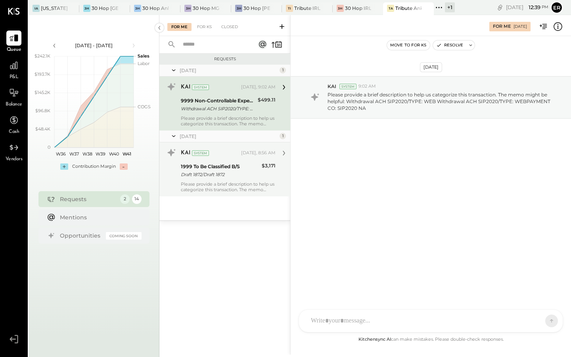
click at [225, 185] on div "Please provide a brief description to help us categorize this transaction. The …" at bounding box center [228, 186] width 95 height 11
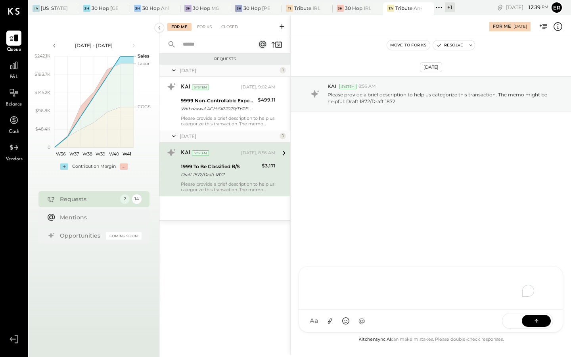
click at [368, 303] on div "To enrich screen reader interactions, please activate Accessibility in Grammarl…" at bounding box center [431, 287] width 248 height 32
click at [537, 315] on button at bounding box center [536, 320] width 29 height 12
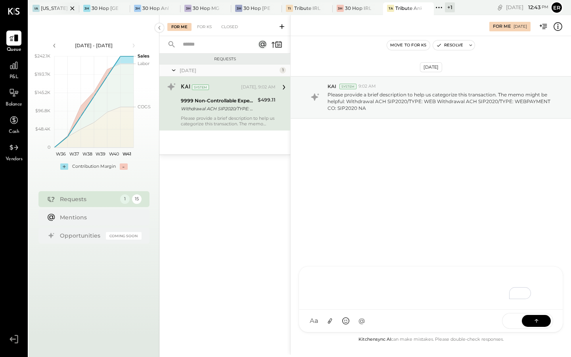
click at [47, 14] on div "IA [US_STATE] Athletic Club" at bounding box center [54, 8] width 51 height 13
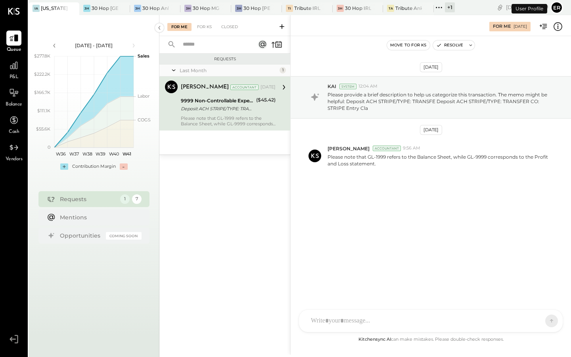
click at [399, 321] on div at bounding box center [424, 320] width 234 height 17
click at [537, 322] on icon at bounding box center [537, 320] width 8 height 8
